Goal: Information Seeking & Learning: Learn about a topic

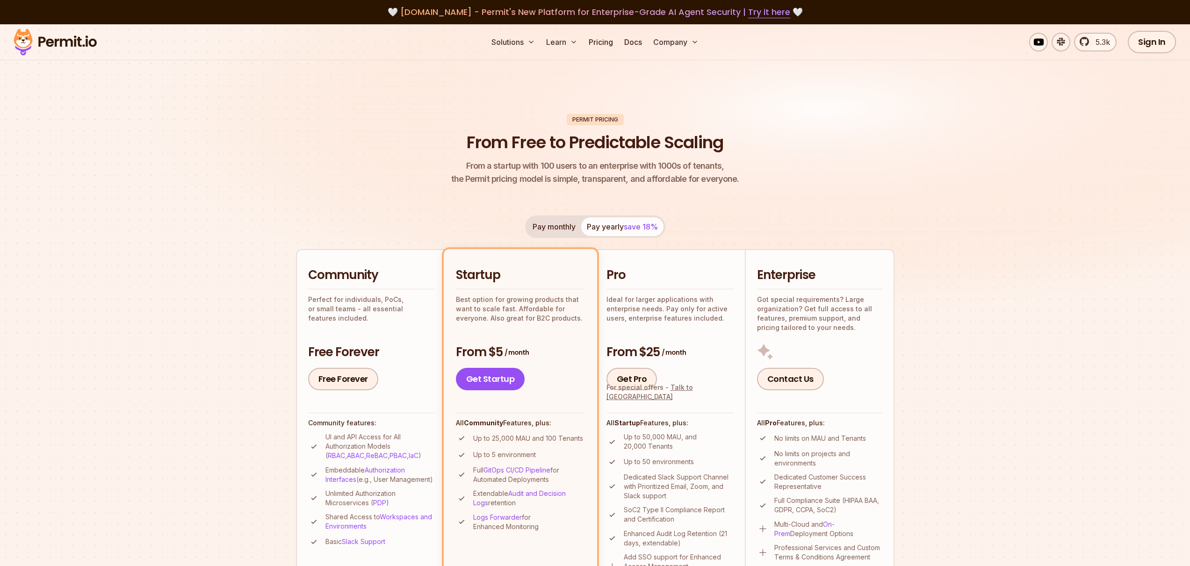
click at [368, 90] on img at bounding box center [595, 182] width 1190 height 317
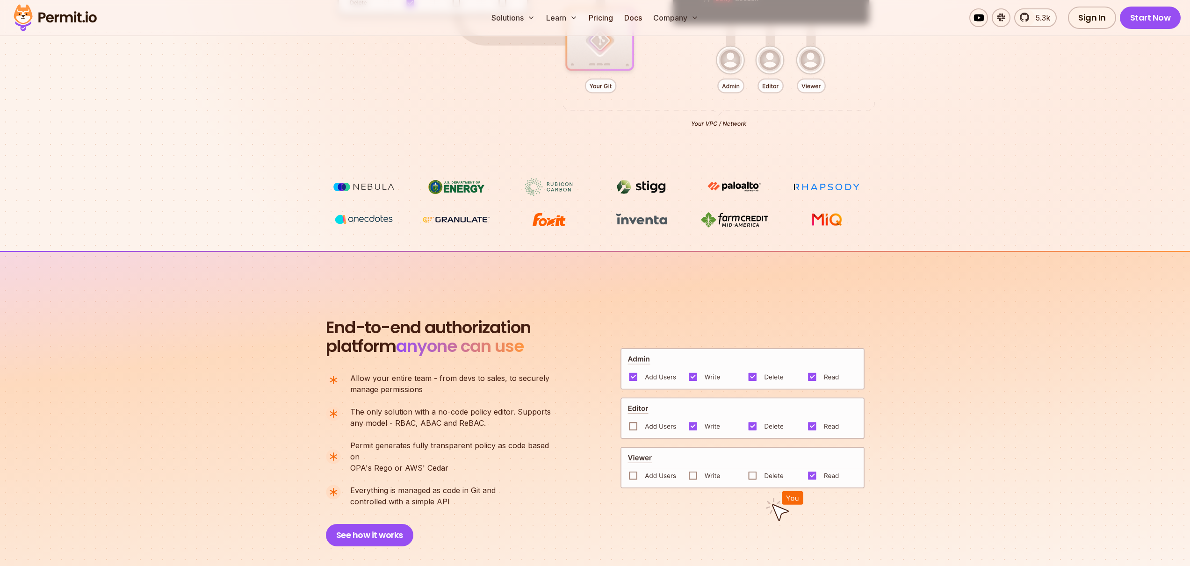
scroll to position [449, 0]
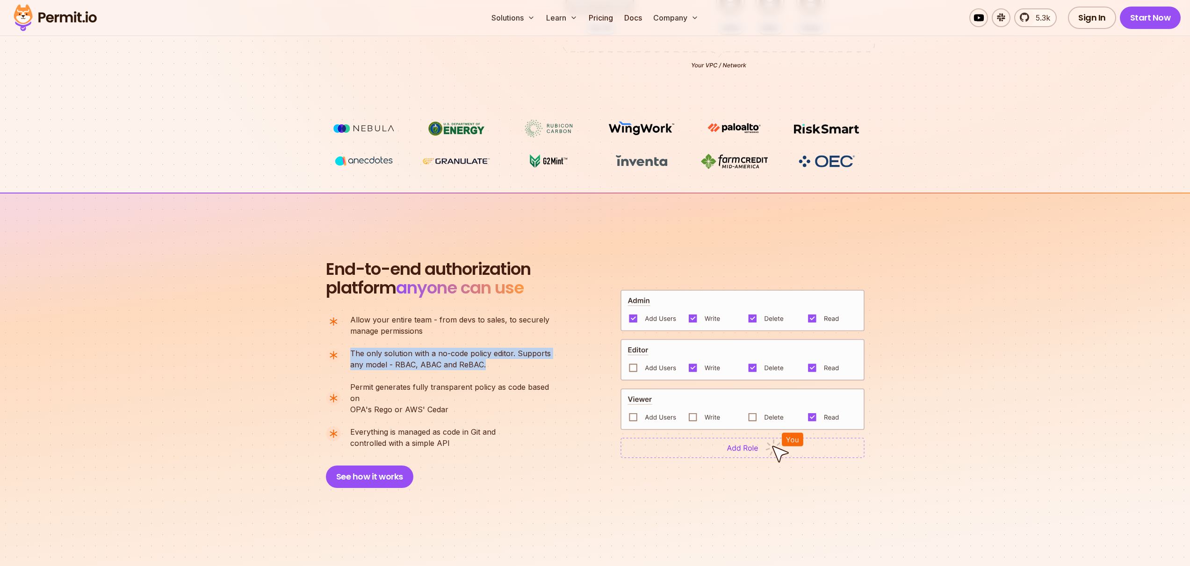
drag, startPoint x: 350, startPoint y: 350, endPoint x: 508, endPoint y: 373, distance: 160.2
click at [508, 373] on ul "Allow your entire team - from devs to sales, to securely manage permissions The…" at bounding box center [442, 381] width 233 height 135
